Goal: Task Accomplishment & Management: Manage account settings

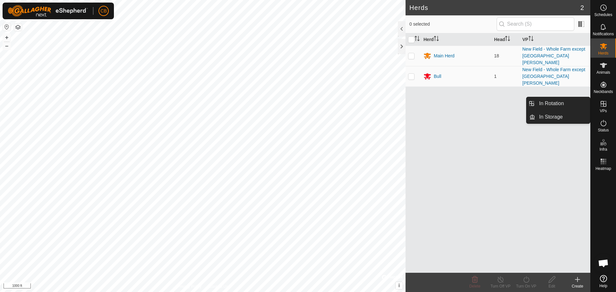
click at [605, 109] on span "VPs" at bounding box center [602, 111] width 7 height 4
drag, startPoint x: 589, startPoint y: 106, endPoint x: 570, endPoint y: 102, distance: 19.8
click at [573, 102] on link "In Rotation" at bounding box center [562, 103] width 55 height 13
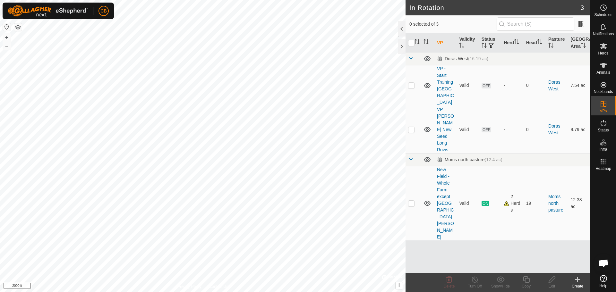
click at [6, 27] on button "button" at bounding box center [7, 27] width 8 height 8
checkbox input "true"
checkbox input "false"
click at [552, 278] on icon at bounding box center [551, 279] width 6 height 6
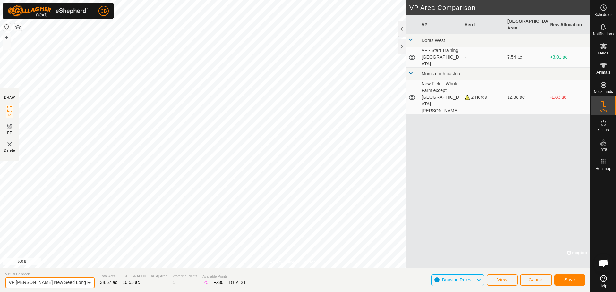
click at [80, 284] on input "VP [PERSON_NAME] New Seed Long Rows" at bounding box center [50, 282] width 90 height 11
click at [0, 267] on div "Privacy Policy Contact Us Status: OFF Type: Inclusion Zone + – ⇧ i © Mapbox , ©…" at bounding box center [295, 146] width 590 height 292
click at [10, 282] on input "VP Dora Long Rows" at bounding box center [50, 282] width 90 height 11
click at [58, 282] on input "TVP Dora Long Rows" at bounding box center [50, 282] width 90 height 11
type input "TVP [PERSON_NAME] Rows and [PERSON_NAME]"
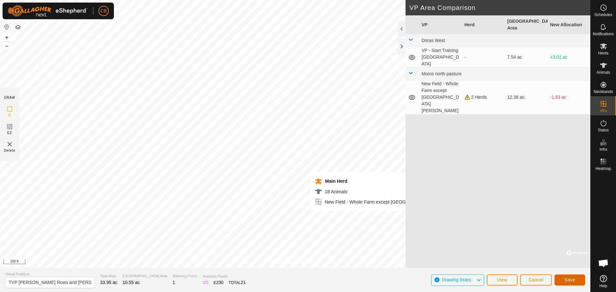
click at [568, 278] on span "Save" at bounding box center [569, 279] width 11 height 5
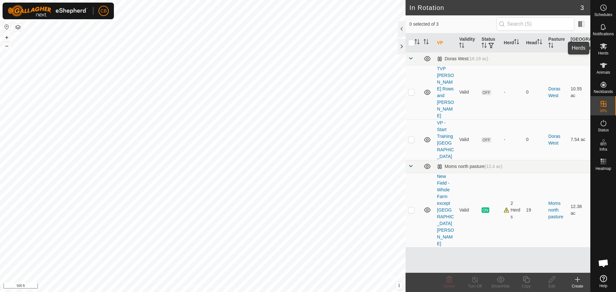
click at [604, 49] on icon at bounding box center [603, 46] width 8 height 8
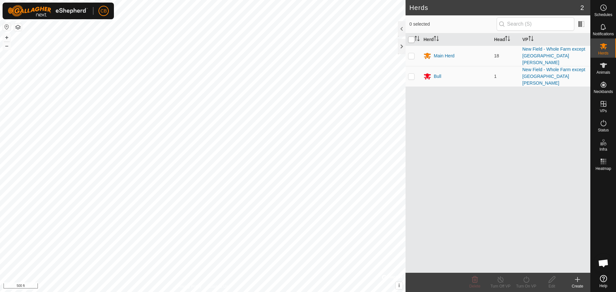
click at [411, 40] on input "checkbox" at bounding box center [411, 40] width 6 height 6
checkbox input "true"
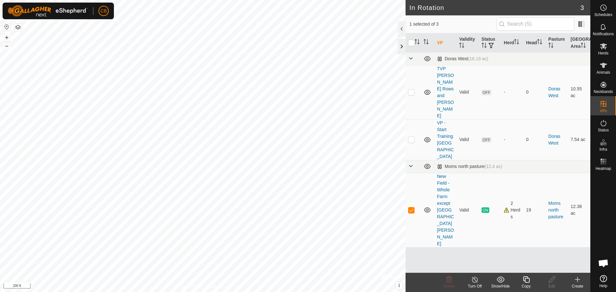
click at [399, 45] on div at bounding box center [402, 46] width 8 height 15
checkbox input "true"
click at [553, 281] on icon at bounding box center [552, 280] width 8 height 8
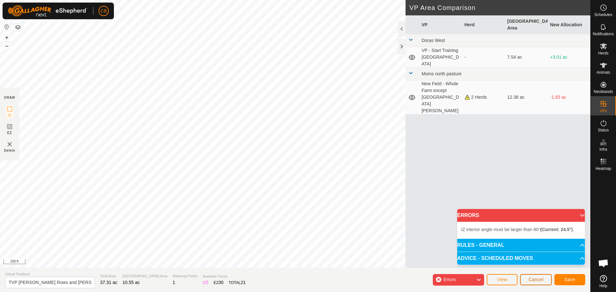
click at [540, 279] on span "Cancel" at bounding box center [535, 279] width 15 height 5
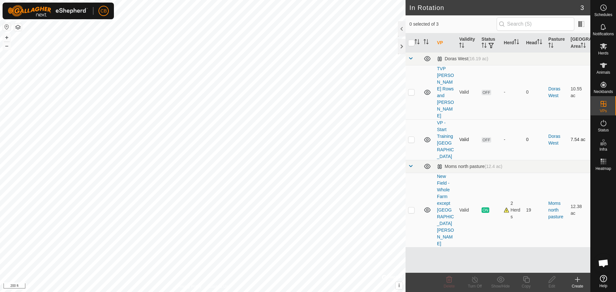
click at [428, 136] on icon at bounding box center [427, 140] width 8 height 8
click at [427, 90] on icon at bounding box center [427, 92] width 6 height 5
click at [427, 89] on icon at bounding box center [427, 93] width 8 height 8
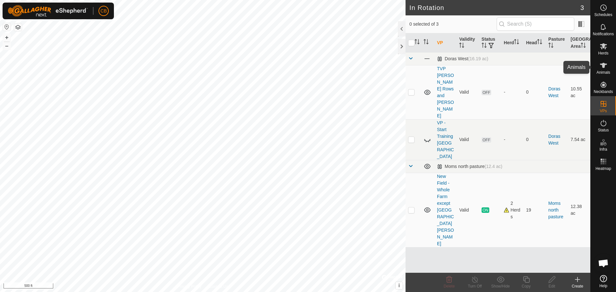
click at [606, 64] on icon at bounding box center [603, 65] width 7 height 5
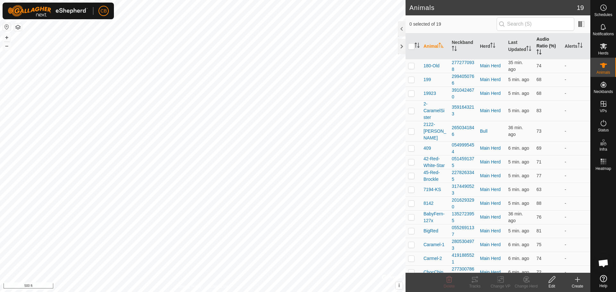
click at [539, 42] on th "Audio Ratio (%)" at bounding box center [548, 46] width 28 height 26
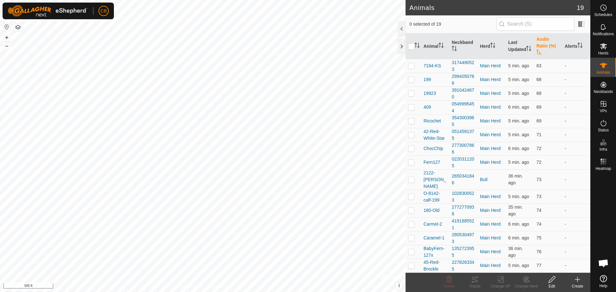
click at [539, 42] on th "Audio Ratio (%)" at bounding box center [548, 46] width 28 height 26
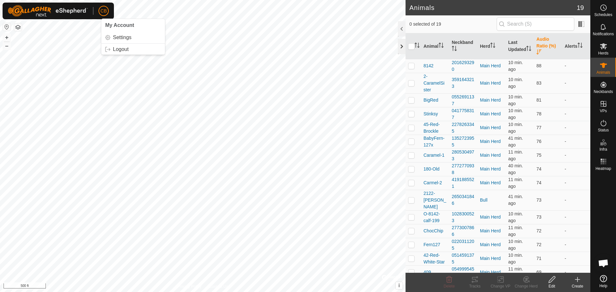
click at [400, 46] on div at bounding box center [402, 46] width 8 height 15
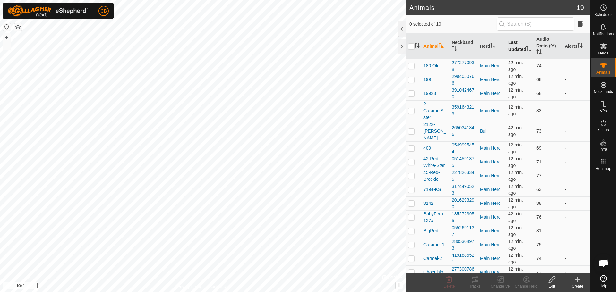
drag, startPoint x: 541, startPoint y: 44, endPoint x: 511, endPoint y: 46, distance: 30.6
click at [511, 46] on tr "Animal Neckband Herd Last Updated Audio Ratio (%) Alerts" at bounding box center [497, 46] width 185 height 26
click at [581, 25] on span at bounding box center [581, 24] width 10 height 10
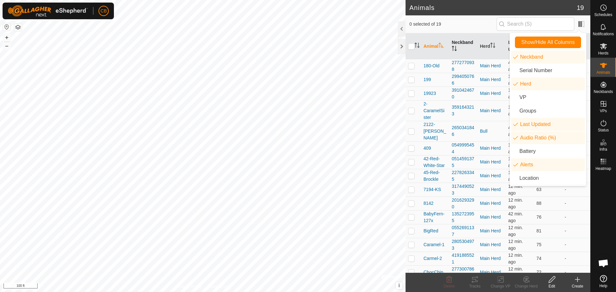
drag, startPoint x: 435, startPoint y: 47, endPoint x: 454, endPoint y: 47, distance: 18.3
click at [454, 47] on tr "Animal Neckband Herd Last Updated Audio Ratio (%) Alerts" at bounding box center [497, 46] width 185 height 26
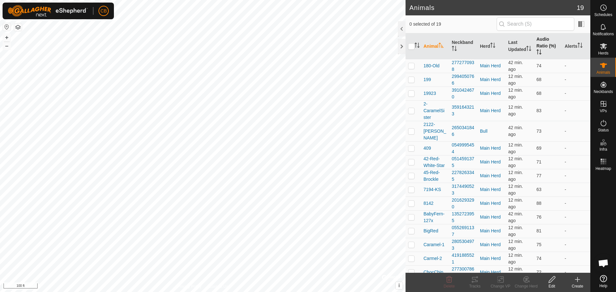
click at [538, 46] on th "Audio Ratio (%)" at bounding box center [548, 46] width 28 height 26
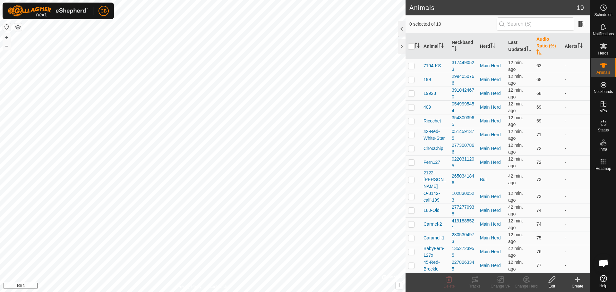
click at [538, 46] on th "Audio Ratio (%)" at bounding box center [548, 46] width 28 height 26
